Goal: Task Accomplishment & Management: Use online tool/utility

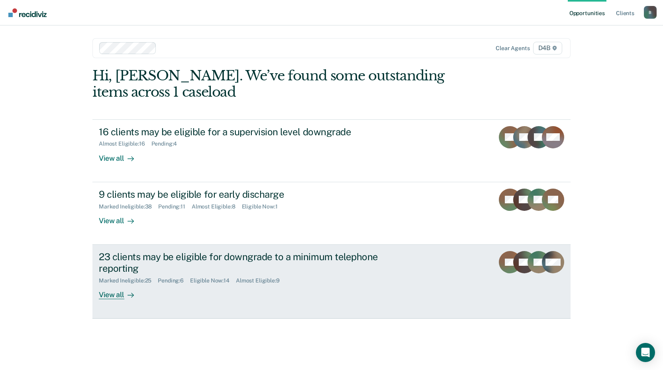
click at [115, 290] on div "View all" at bounding box center [121, 292] width 45 height 16
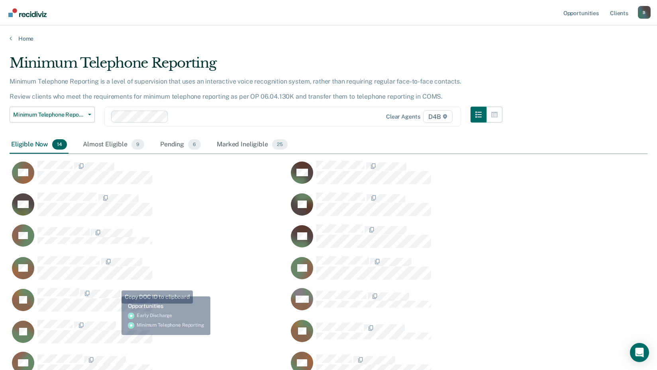
scroll to position [320, 631]
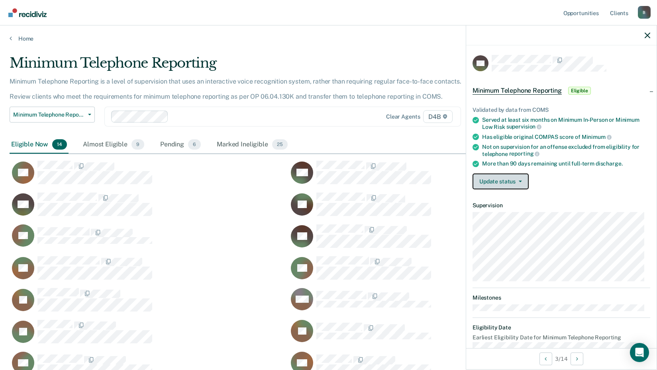
click at [521, 185] on button "Update status" at bounding box center [500, 182] width 56 height 16
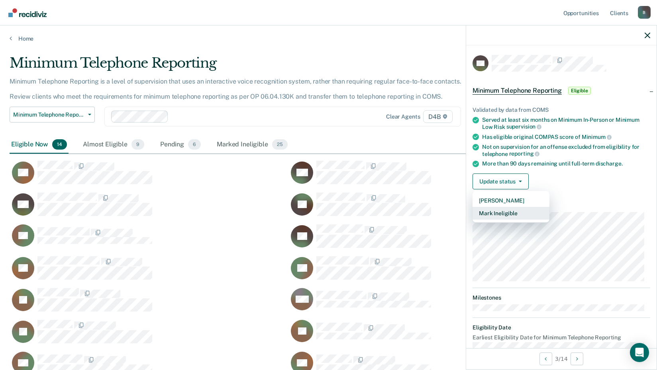
click at [505, 216] on button "Mark Ineligible" at bounding box center [510, 213] width 77 height 13
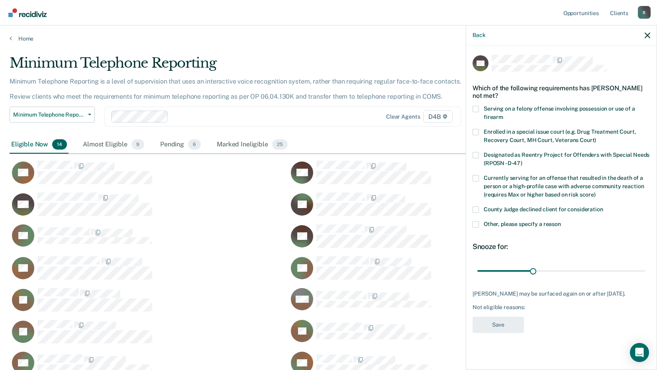
click at [476, 226] on span at bounding box center [475, 224] width 6 height 6
click at [561, 221] on input "Other, please specify a reason" at bounding box center [561, 221] width 0 height 0
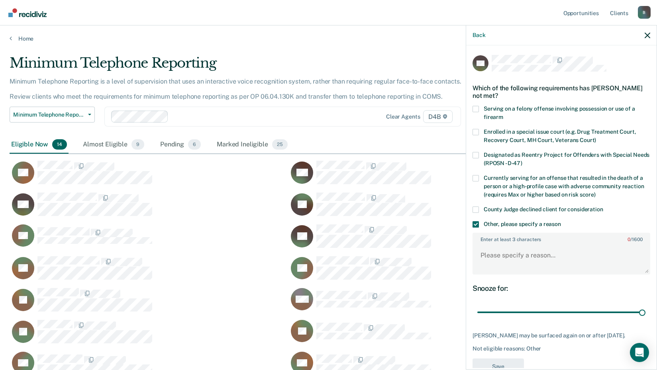
drag, startPoint x: 532, startPoint y: 313, endPoint x: 655, endPoint y: 310, distance: 123.1
type input "90"
click at [645, 310] on input "range" at bounding box center [561, 313] width 168 height 14
click at [530, 258] on textarea "Enter at least 3 characters 0 / 1600" at bounding box center [561, 258] width 176 height 29
paste textarea "Wexford/Cadillac Court does not allow telephone reporting."
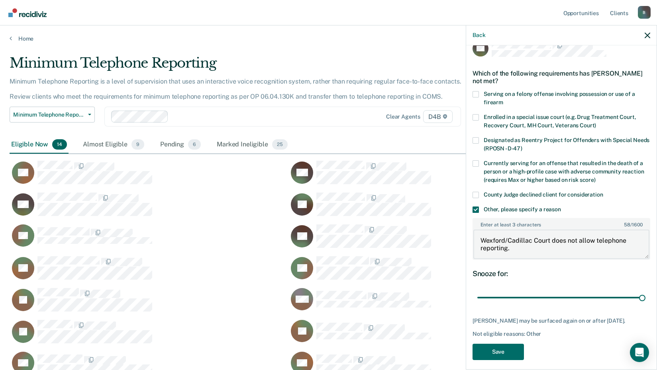
scroll to position [27, 0]
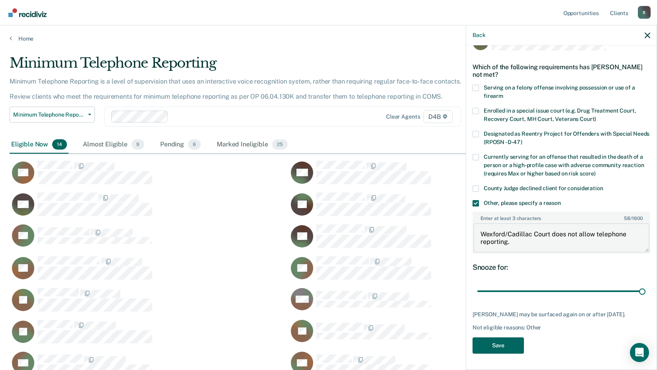
type textarea "Wexford/Cadillac Court does not allow telephone reporting."
click at [502, 339] on button "Save" at bounding box center [497, 346] width 51 height 16
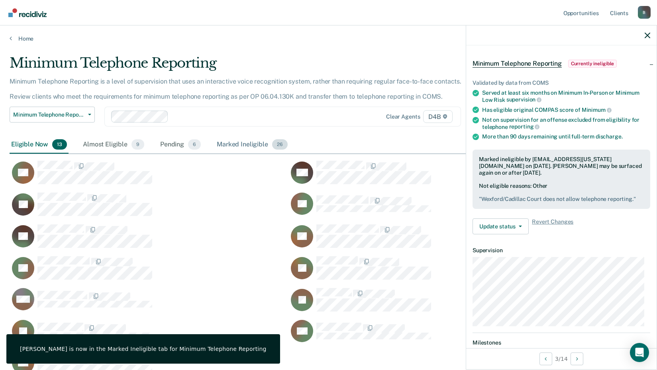
click at [229, 148] on div "Marked Ineligible 26" at bounding box center [252, 145] width 74 height 18
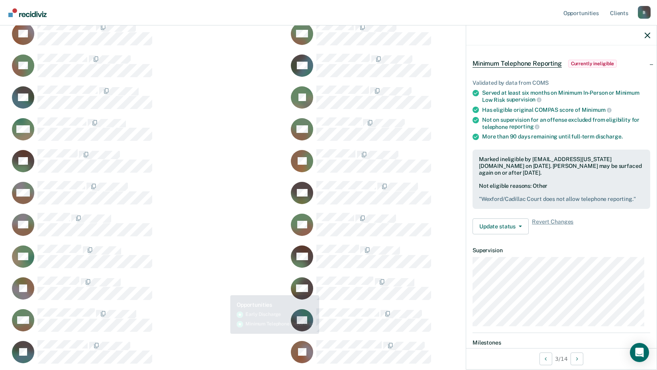
scroll to position [262, 0]
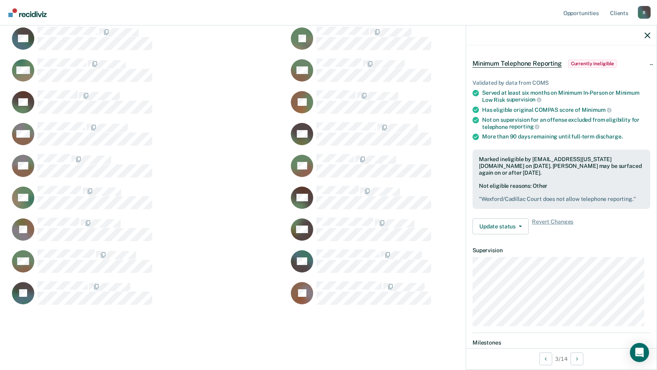
click at [350, 121] on div "CL" at bounding box center [427, 106] width 279 height 32
click at [508, 226] on button "Update status" at bounding box center [500, 227] width 56 height 16
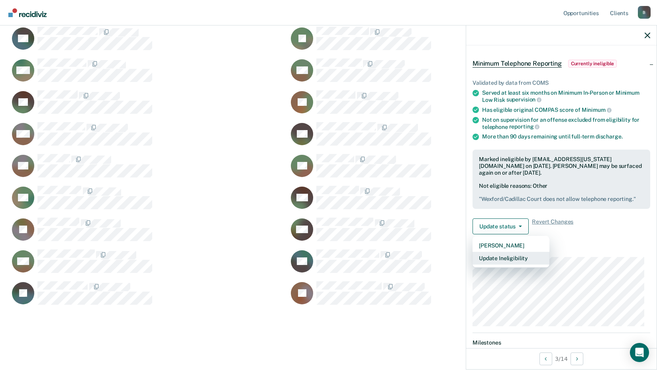
click at [510, 260] on button "Update Ineligibility" at bounding box center [510, 258] width 77 height 13
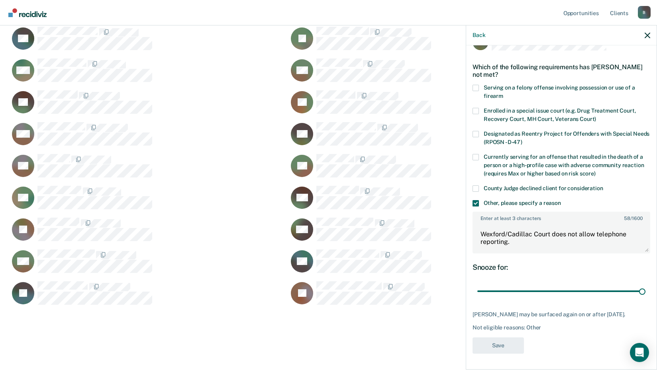
click at [478, 186] on span at bounding box center [475, 189] width 6 height 6
click at [603, 186] on input "County Judge declined client for consideration" at bounding box center [603, 186] width 0 height 0
click at [520, 347] on button "Save" at bounding box center [497, 346] width 51 height 16
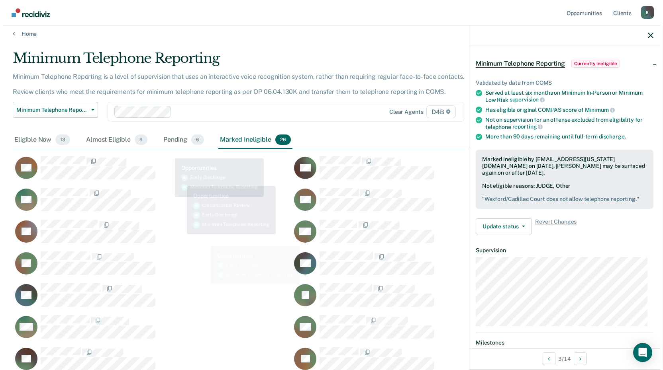
scroll to position [0, 0]
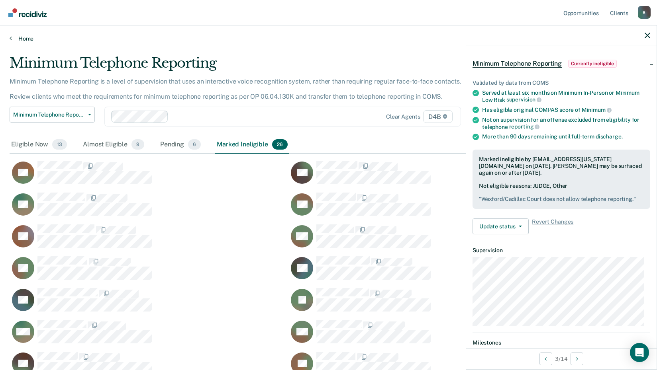
click at [13, 39] on link "Home" at bounding box center [328, 38] width 637 height 7
